Goal: Navigation & Orientation: Understand site structure

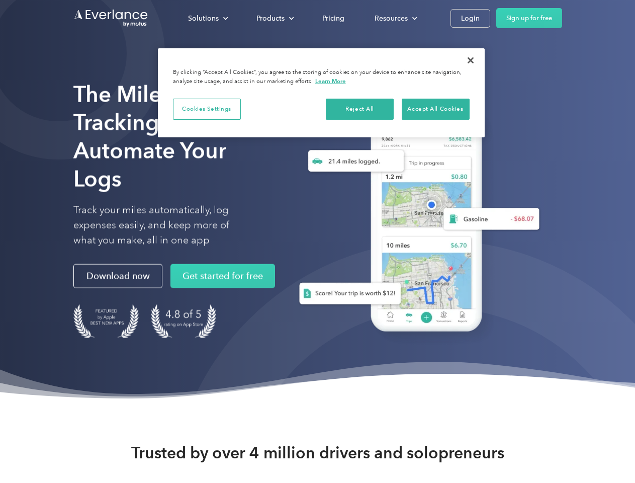
click at [208, 18] on div "Solutions" at bounding box center [203, 18] width 31 height 13
click at [274, 18] on div "Products" at bounding box center [270, 18] width 28 height 13
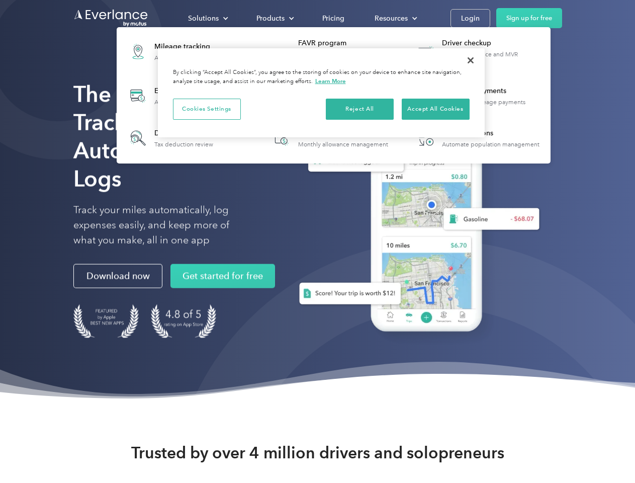
click at [395, 18] on div "Resources" at bounding box center [391, 18] width 33 height 13
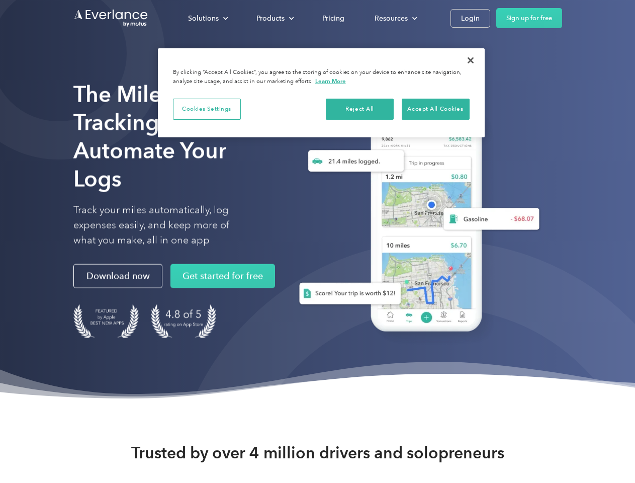
click at [207, 109] on button "Cookies Settings" at bounding box center [207, 109] width 68 height 21
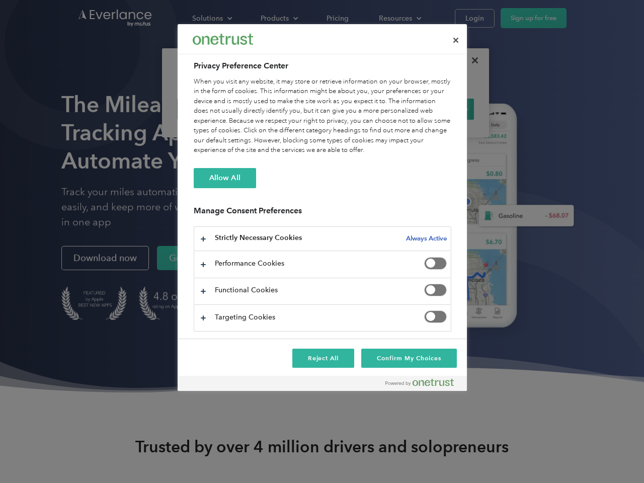
click at [360, 109] on div "When you visit any website, it may store or retrieve information on your browse…" at bounding box center [323, 116] width 258 height 78
click at [436, 109] on div "When you visit any website, it may store or retrieve information on your browse…" at bounding box center [323, 116] width 258 height 78
click at [471, 60] on div at bounding box center [322, 241] width 644 height 483
